Goal: Information Seeking & Learning: Learn about a topic

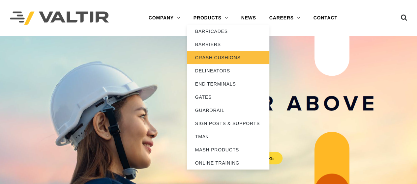
click at [221, 56] on link "CRASH CUSHIONS" at bounding box center [228, 57] width 82 height 13
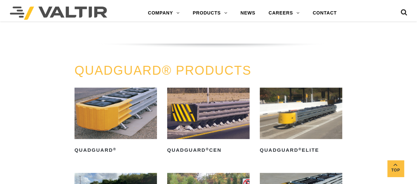
scroll to position [329, 0]
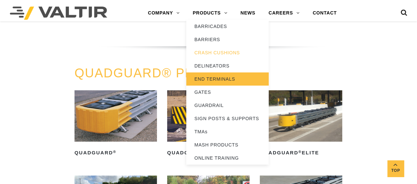
click at [218, 78] on link "END TERMINALS" at bounding box center [227, 78] width 82 height 13
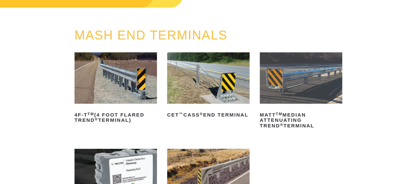
scroll to position [66, 0]
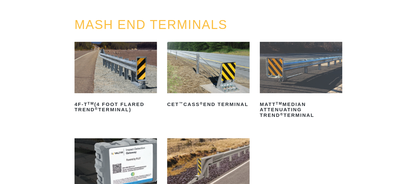
click at [139, 69] on img at bounding box center [115, 67] width 82 height 51
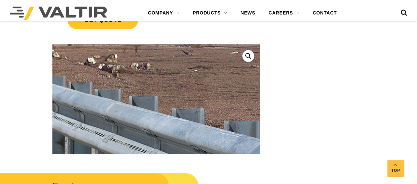
scroll to position [198, 0]
